Goal: Task Accomplishment & Management: Use online tool/utility

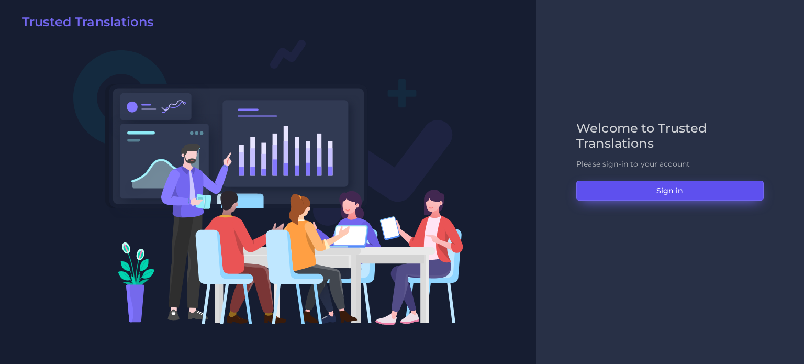
click at [644, 184] on button "Sign in" at bounding box center [669, 190] width 187 height 20
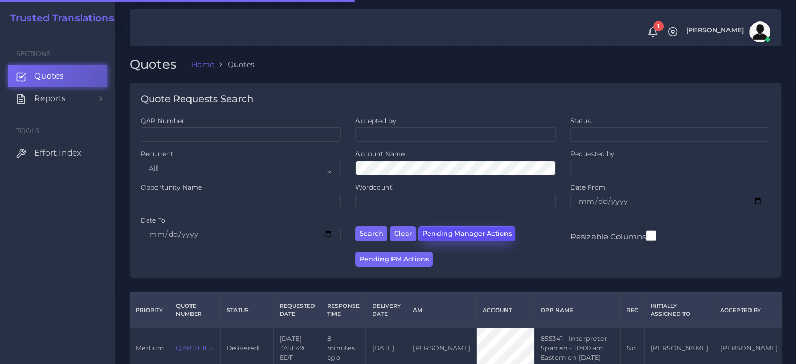
click at [450, 230] on button "Pending Manager Actions" at bounding box center [466, 233] width 97 height 15
select select "awaiting_manager_initial_review"
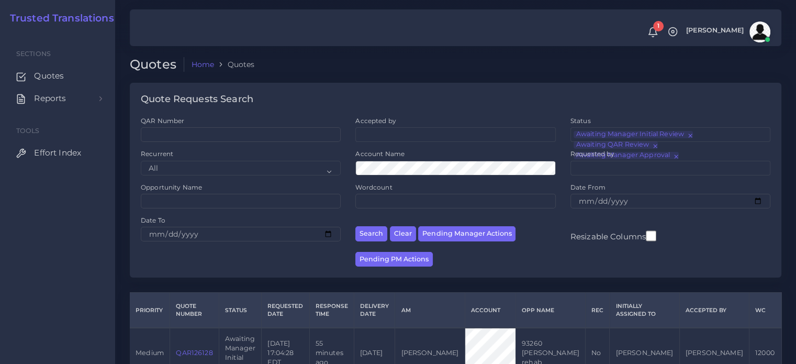
scroll to position [150, 0]
